Goal: Transaction & Acquisition: Purchase product/service

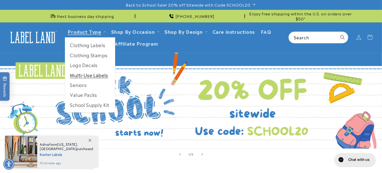
click at [80, 74] on link "Multi-Use Labels" at bounding box center [90, 75] width 50 height 10
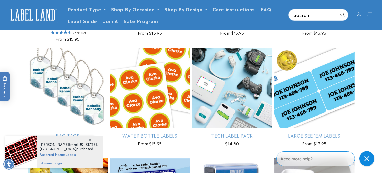
scroll to position [240, 0]
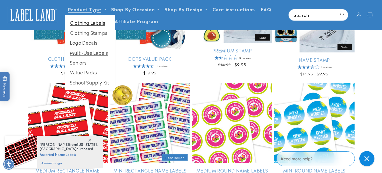
click at [82, 21] on link "Clothing Labels" at bounding box center [90, 23] width 50 height 10
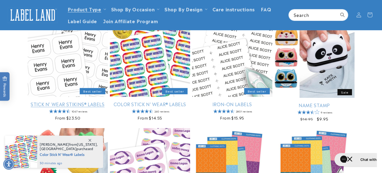
scroll to position [75, 0]
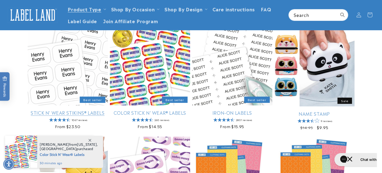
click at [68, 109] on link "Stick N' Wear Stikins® Labels" at bounding box center [68, 112] width 80 height 6
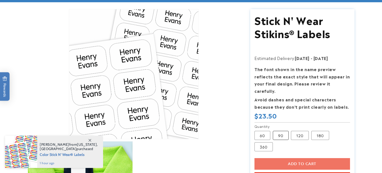
click at [282, 131] on label "90 Variant sold out or unavailable" at bounding box center [281, 135] width 16 height 9
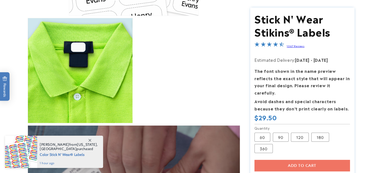
scroll to position [201, 0]
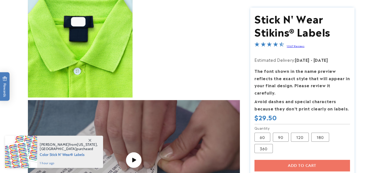
click at [286, 160] on div "Add to cart Buy it now This item is a recurring or deferred purchase. By contin…" at bounding box center [303, 173] width 96 height 26
click at [291, 160] on div "Add to cart Buy it now This item is a recurring or deferred purchase. By contin…" at bounding box center [303, 173] width 96 height 26
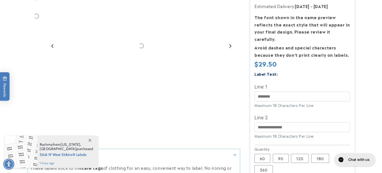
scroll to position [126, 0]
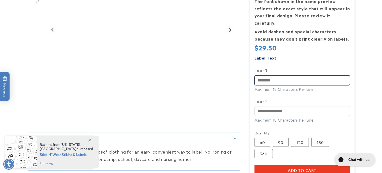
click at [271, 82] on input "Line 1" at bounding box center [303, 80] width 96 height 10
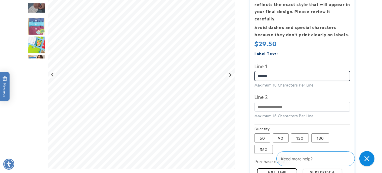
type input "******"
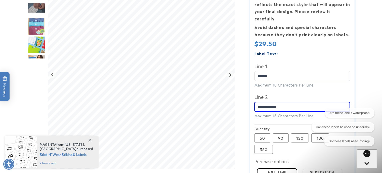
scroll to position [151, 0]
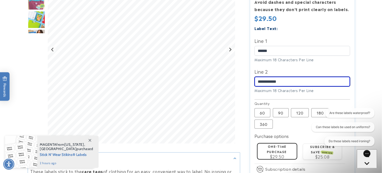
type input "**********"
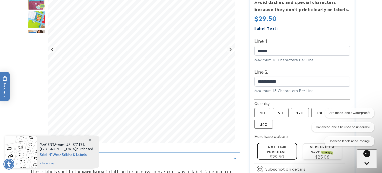
click at [270, 90] on div "**********" at bounding box center [303, 61] width 96 height 73
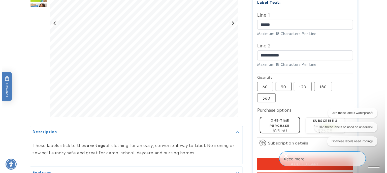
scroll to position [201, 0]
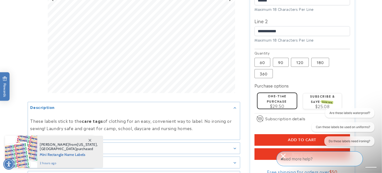
click at [274, 134] on button "Add to cart" at bounding box center [303, 140] width 96 height 12
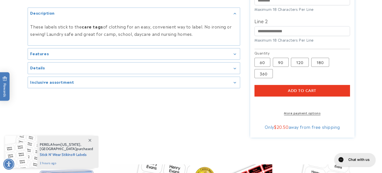
click at [297, 88] on span "Add to cart" at bounding box center [302, 90] width 28 height 5
